Goal: Task Accomplishment & Management: Use online tool/utility

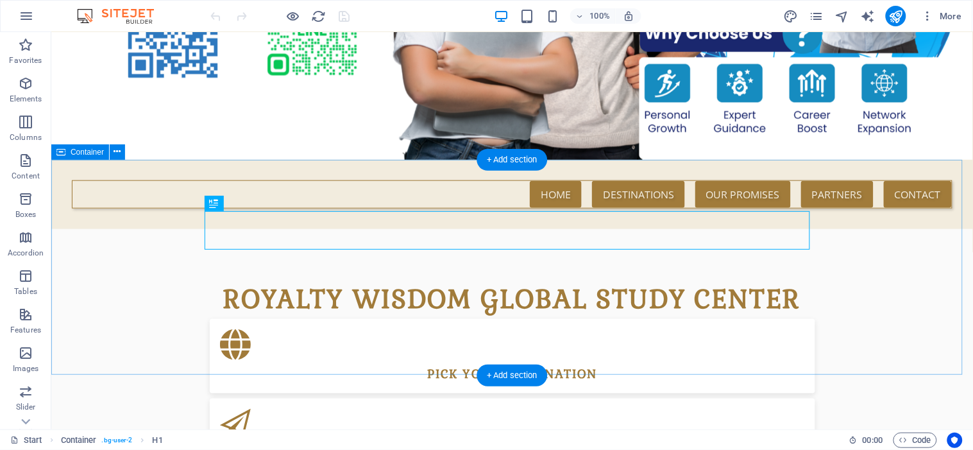
scroll to position [270, 0]
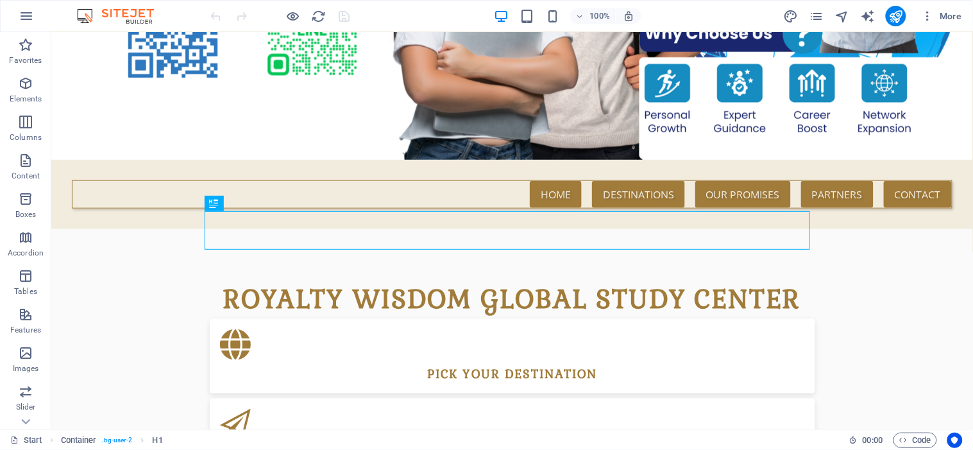
click at [822, 14] on icon "pages" at bounding box center [816, 16] width 15 height 15
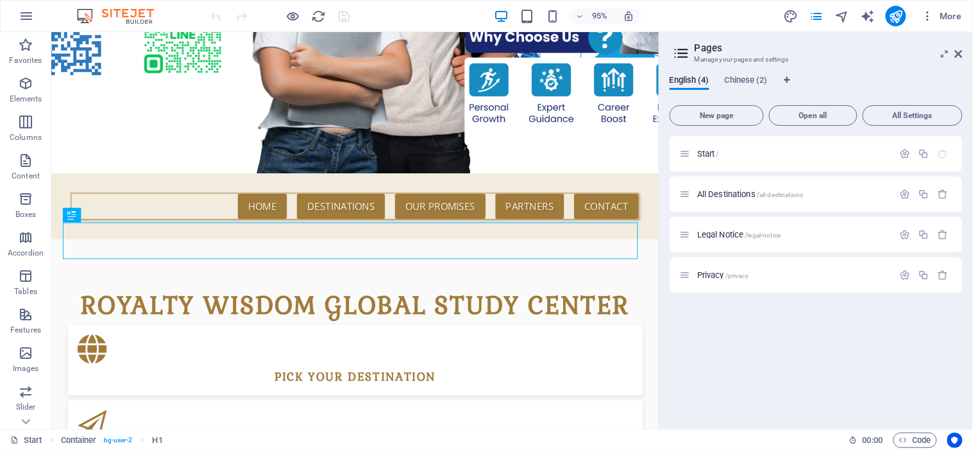
click at [760, 77] on span "Chinese (2)" at bounding box center [746, 82] width 43 height 18
click at [710, 155] on span "Start /" at bounding box center [708, 154] width 22 height 10
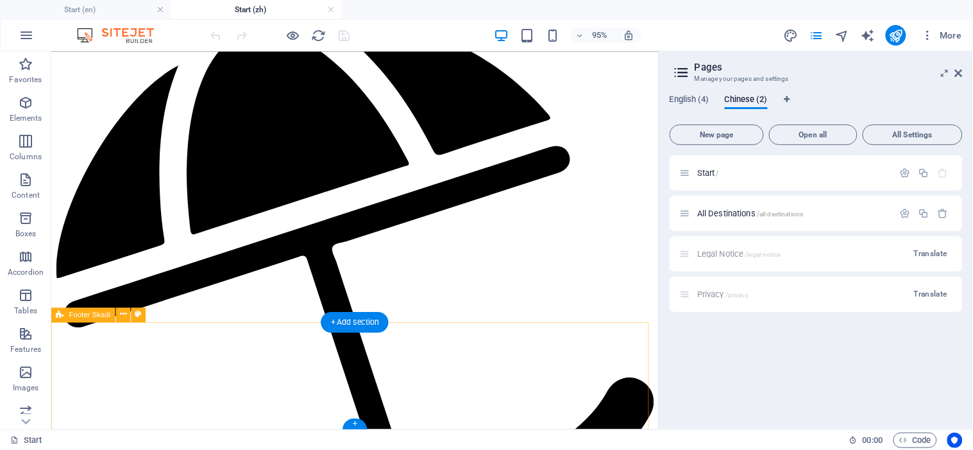
scroll to position [2991, 0]
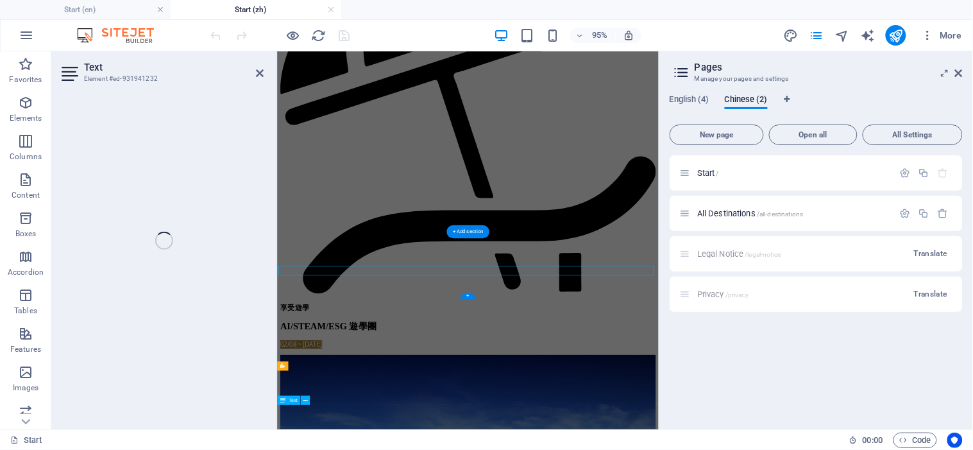
click at [75, 368] on div "Text Element #ed-931941232 H1 Container Banner Container Banner Container H2 Co…" at bounding box center [355, 240] width 608 height 378
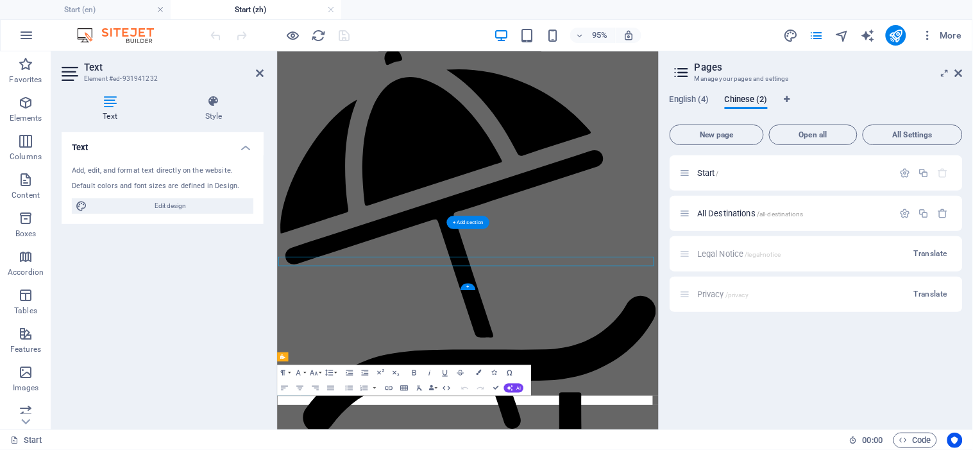
scroll to position [2991, 0]
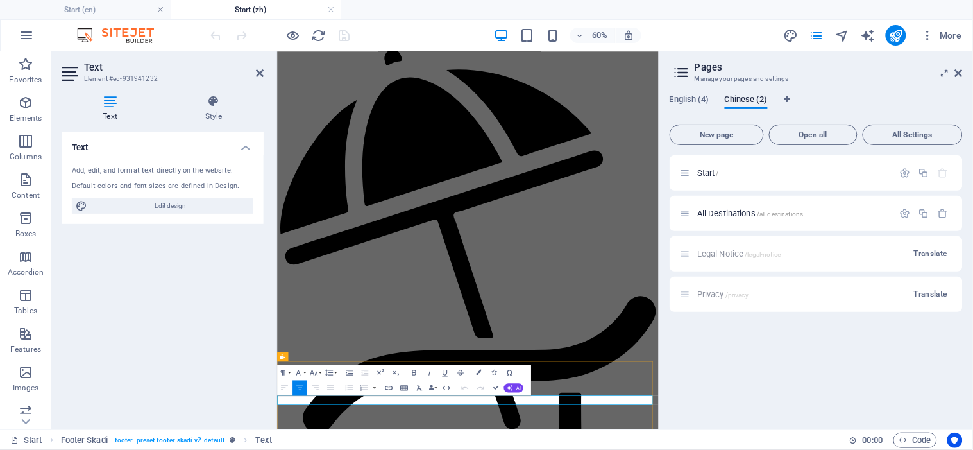
drag, startPoint x: 662, startPoint y: 628, endPoint x: 483, endPoint y: 631, distance: 178.4
drag, startPoint x: 656, startPoint y: 631, endPoint x: 601, endPoint y: 631, distance: 55.2
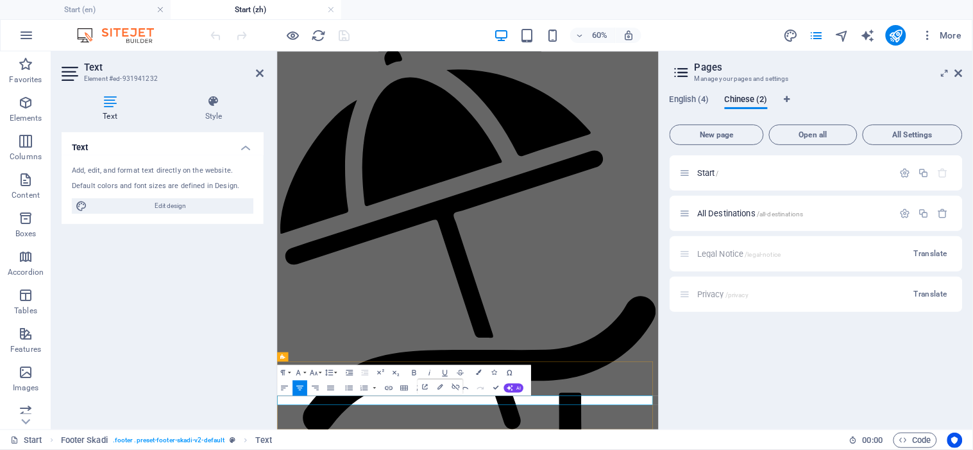
click at [755, 360] on div "Start / All Destinations /all-destinations Legal Notice /legal-notice Translate…" at bounding box center [816, 287] width 293 height 264
click at [261, 72] on icon at bounding box center [260, 73] width 8 height 10
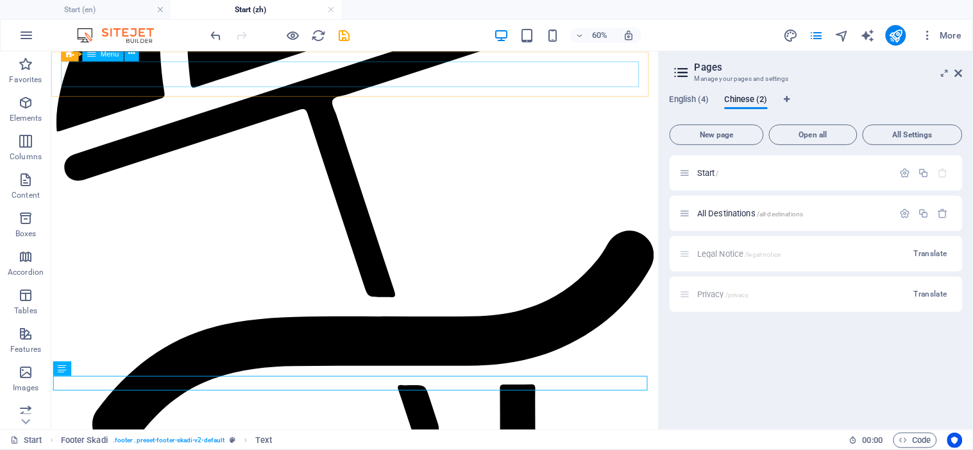
scroll to position [2991, 0]
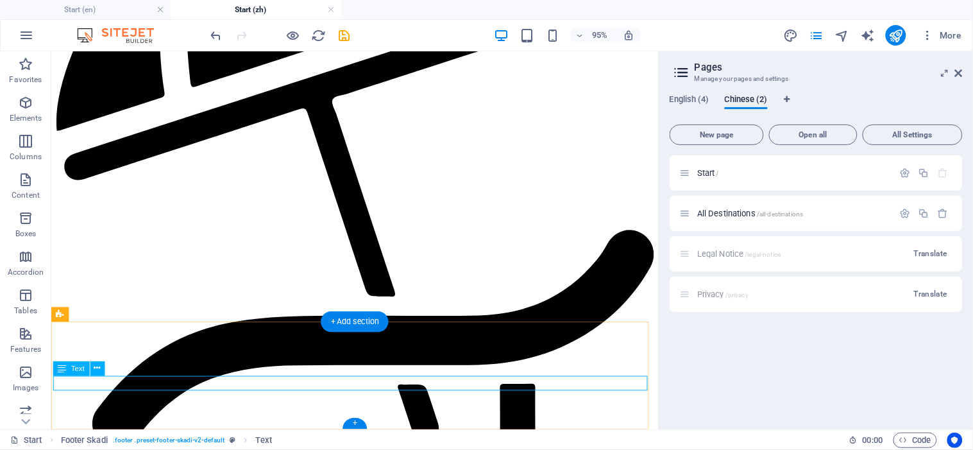
click at [81, 367] on span "Text" at bounding box center [77, 367] width 13 height 7
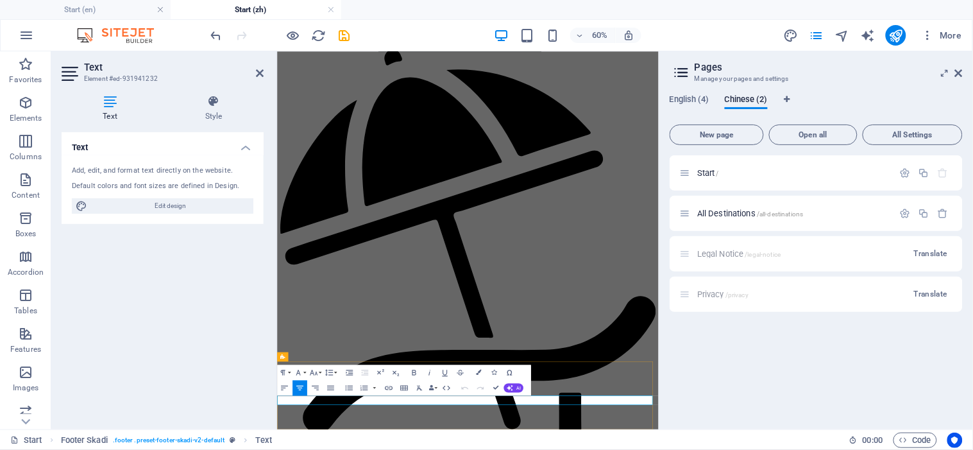
click at [806, 338] on div "Start / All Destinations /all-destinations Legal Notice /legal-notice Translate…" at bounding box center [816, 287] width 293 height 264
click at [259, 74] on icon at bounding box center [260, 73] width 8 height 10
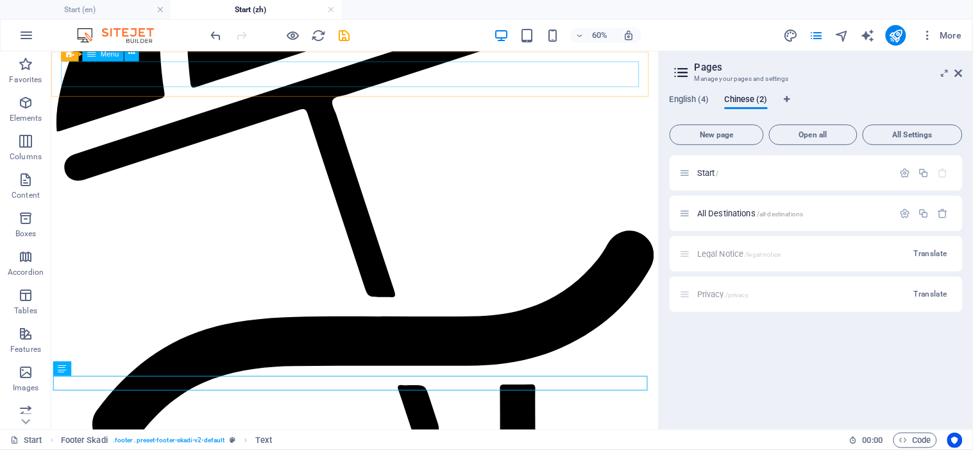
scroll to position [2991, 0]
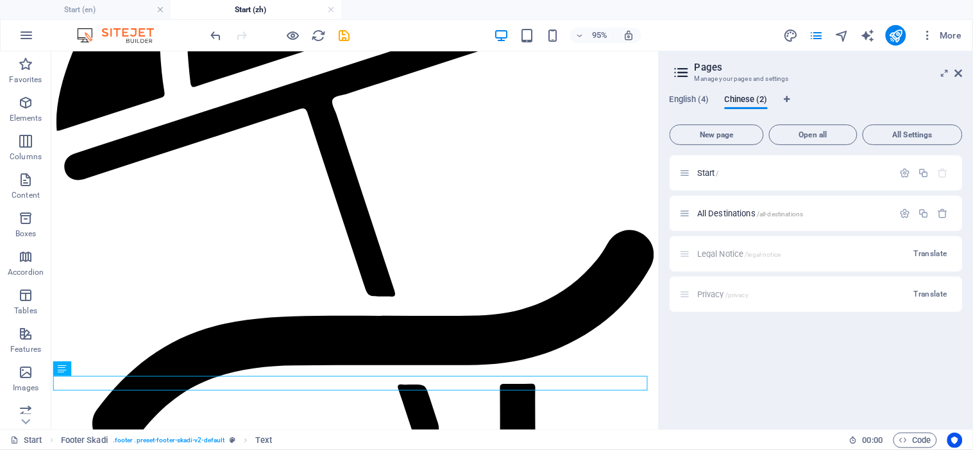
click at [876, 71] on icon at bounding box center [959, 73] width 8 height 10
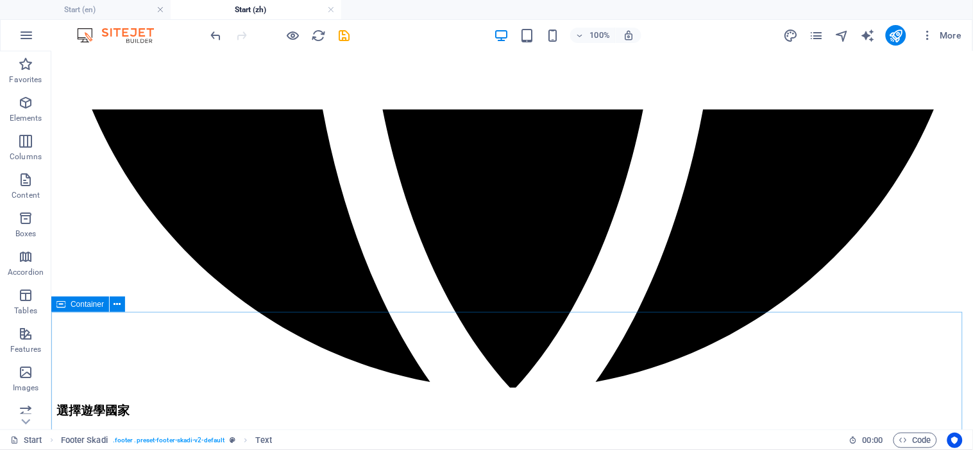
scroll to position [2116, 0]
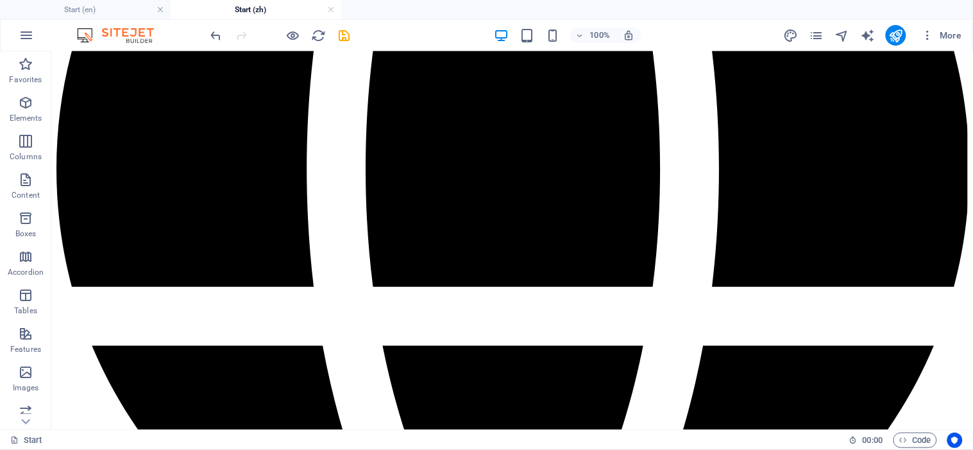
click at [26, 40] on icon "button" at bounding box center [26, 35] width 15 height 15
